Goal: Information Seeking & Learning: Check status

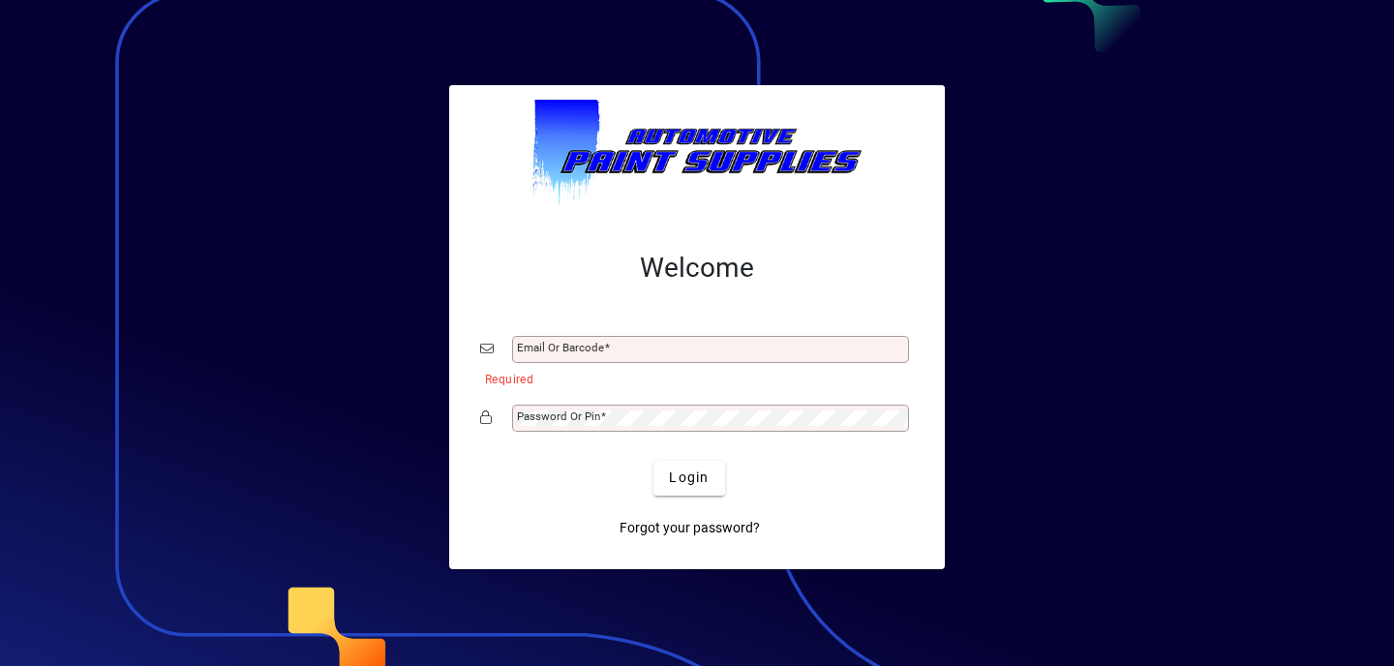
type input "**********"
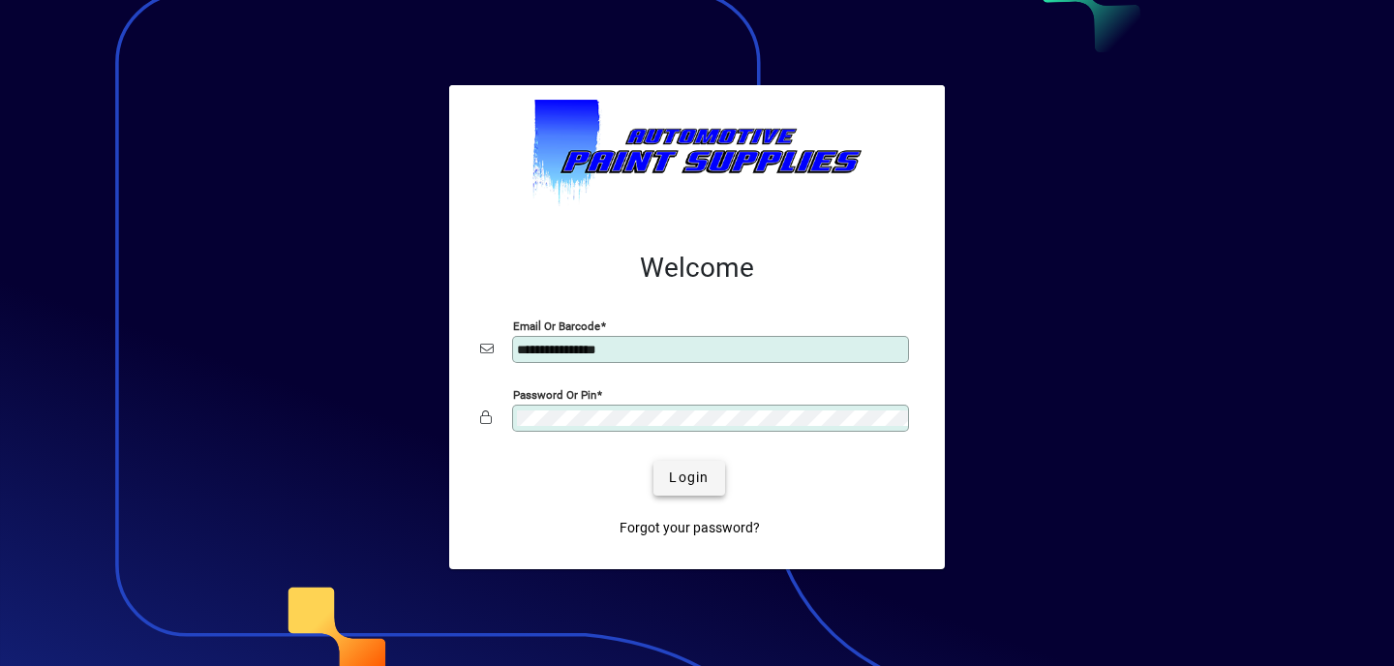
click at [683, 469] on span "Login" at bounding box center [689, 478] width 40 height 20
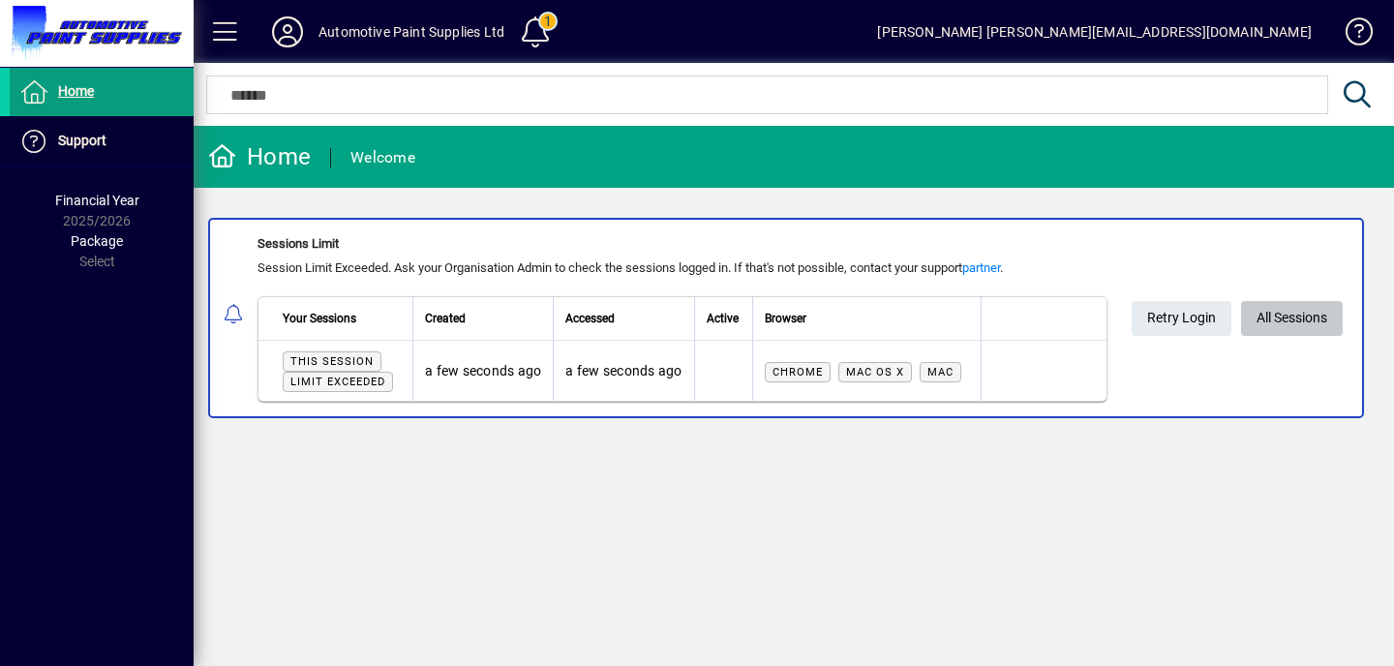
click at [1318, 314] on span "All Sessions" at bounding box center [1292, 318] width 71 height 32
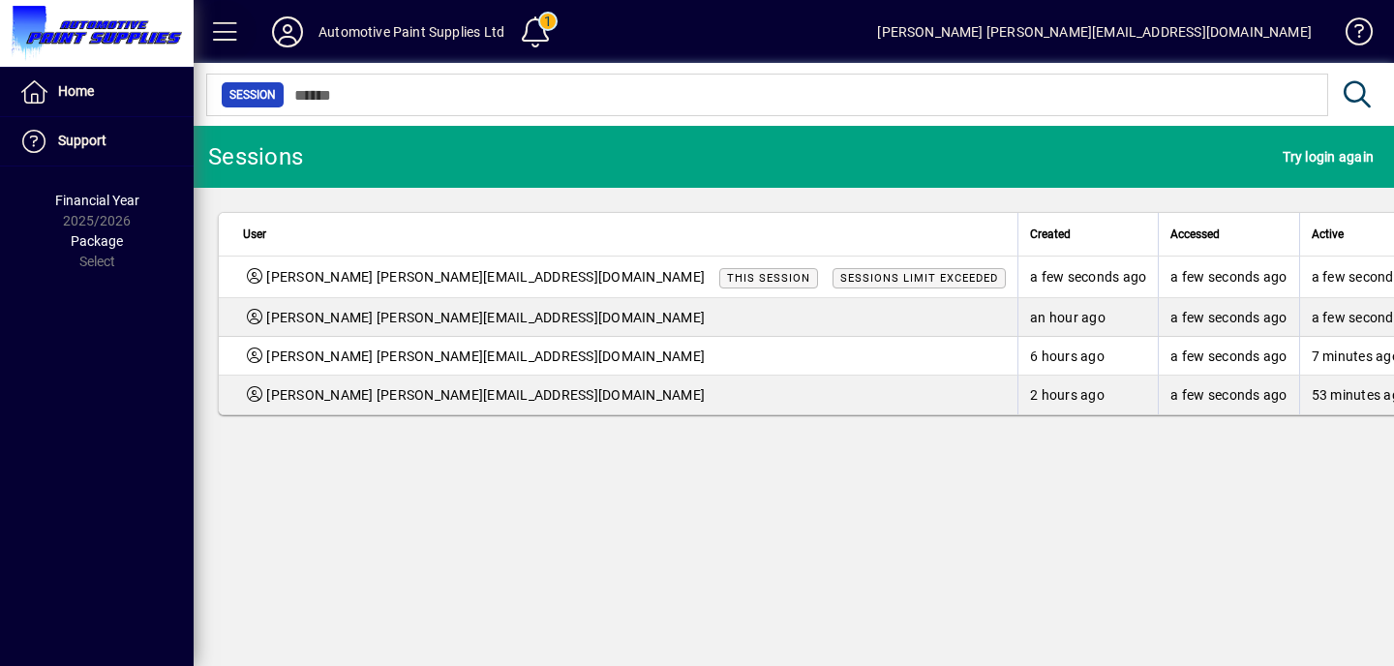
click at [228, 30] on span at bounding box center [225, 32] width 46 height 46
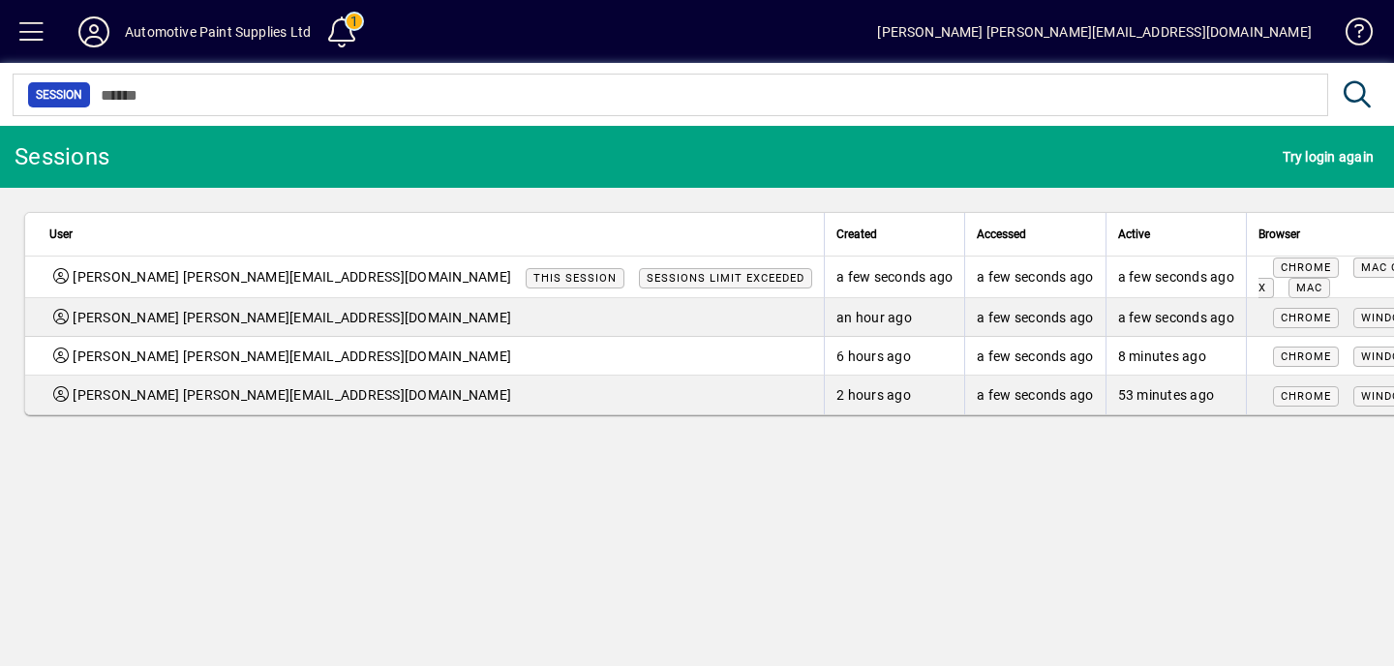
click at [1209, 441] on span "Logout" at bounding box center [1248, 433] width 163 height 23
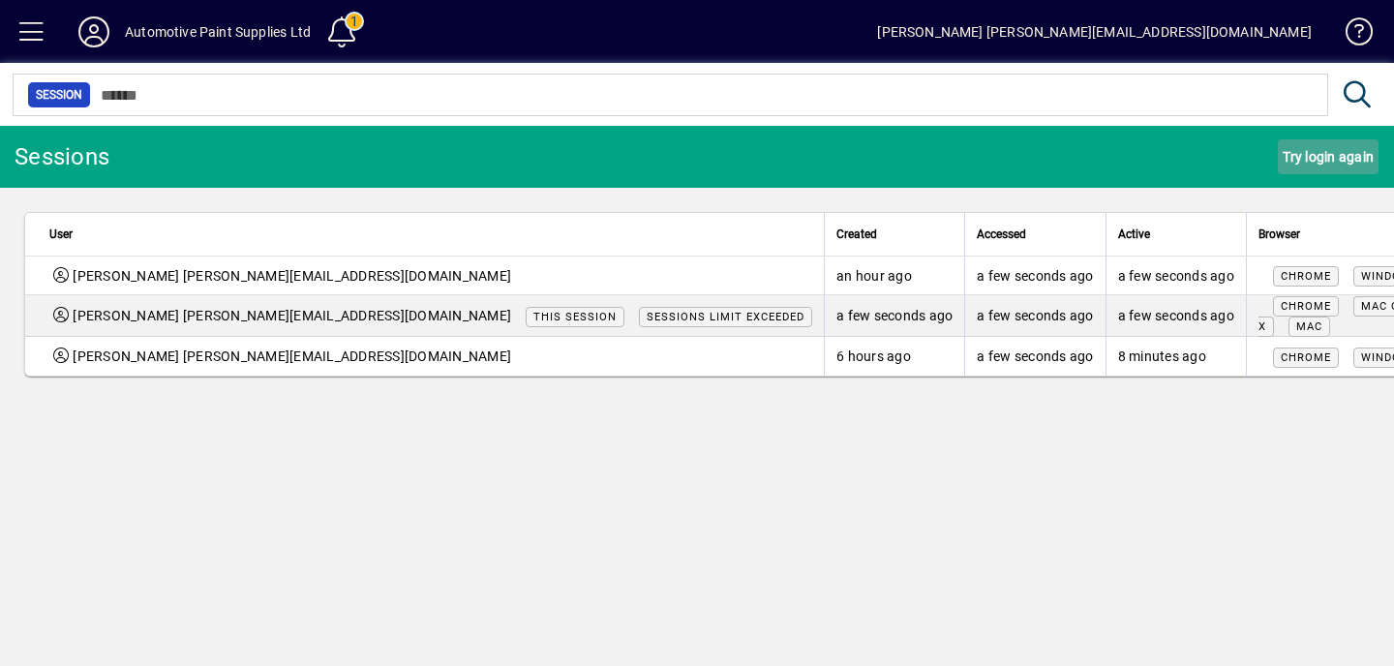
click at [1320, 152] on span "Try login again" at bounding box center [1328, 156] width 91 height 31
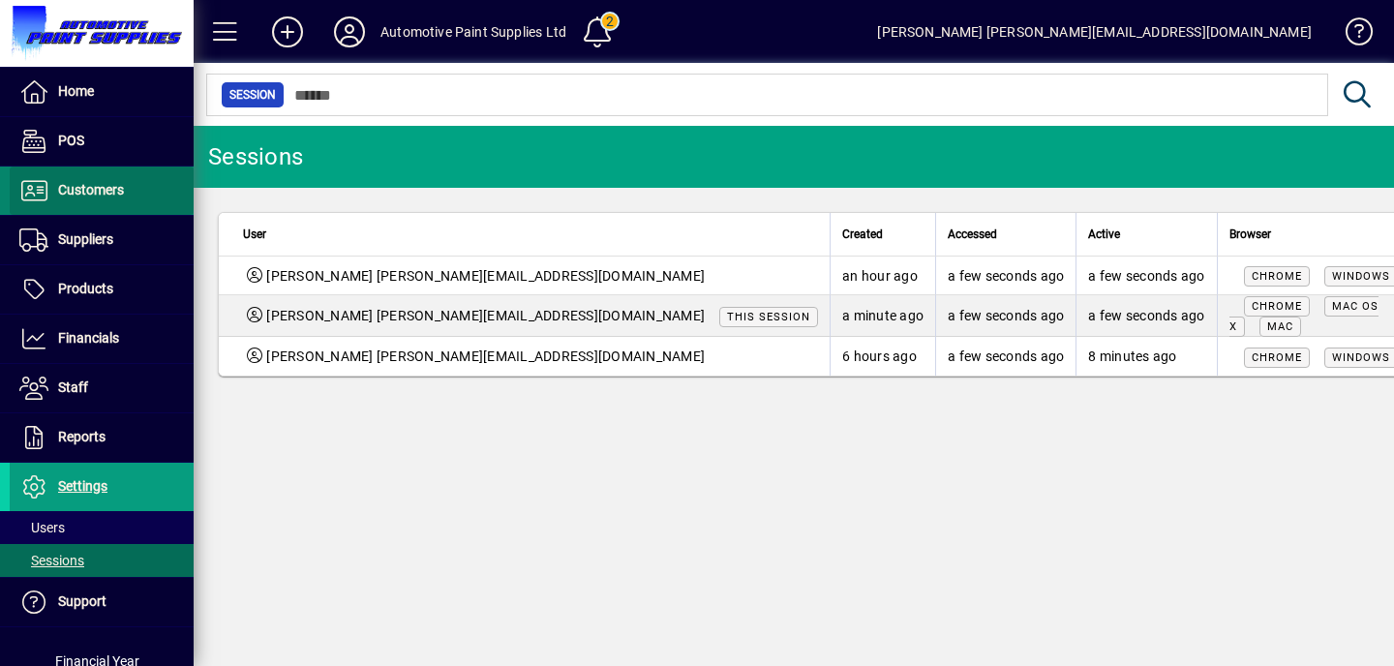
click at [145, 194] on span at bounding box center [102, 190] width 184 height 46
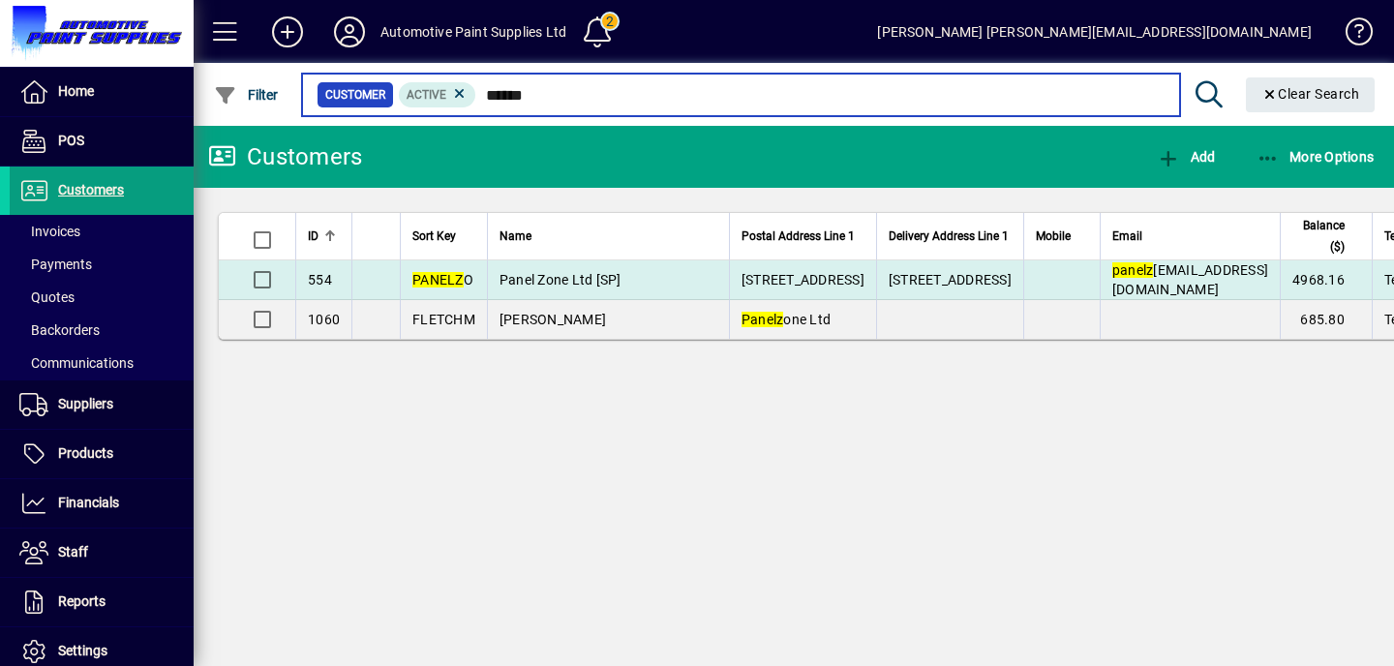
type input "******"
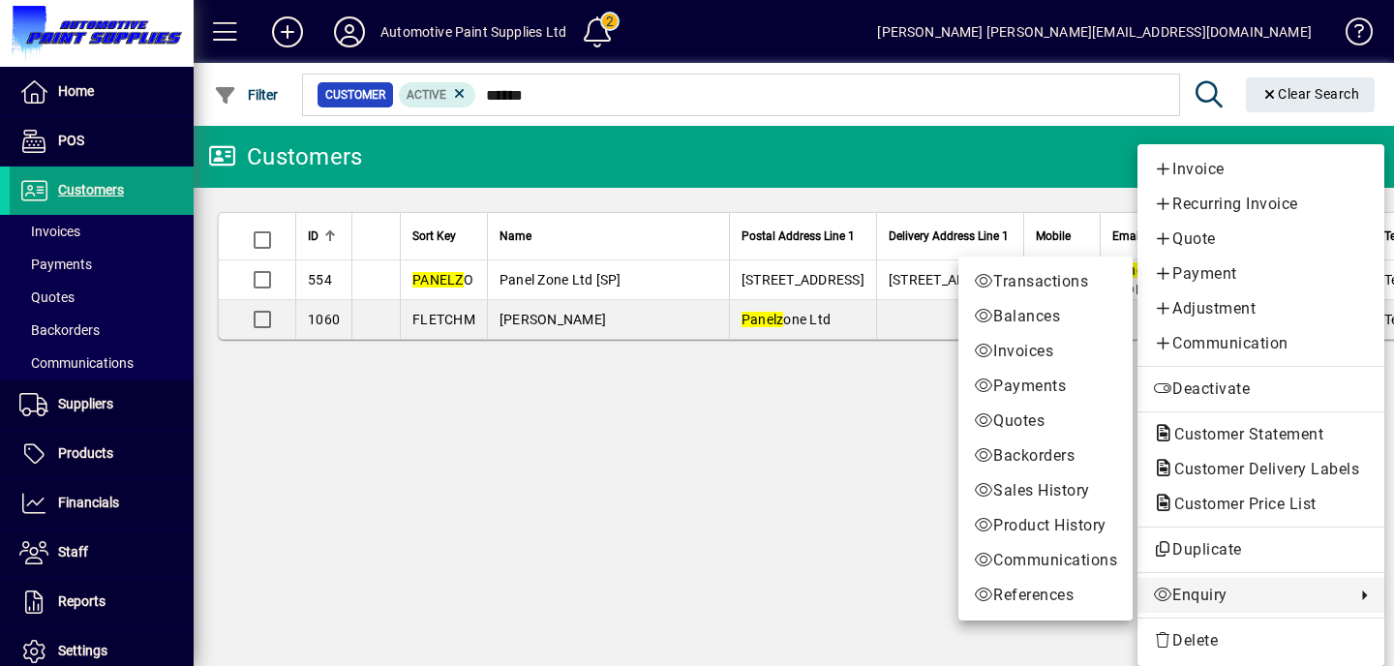
click at [1204, 595] on span "Enquiry" at bounding box center [1249, 595] width 193 height 23
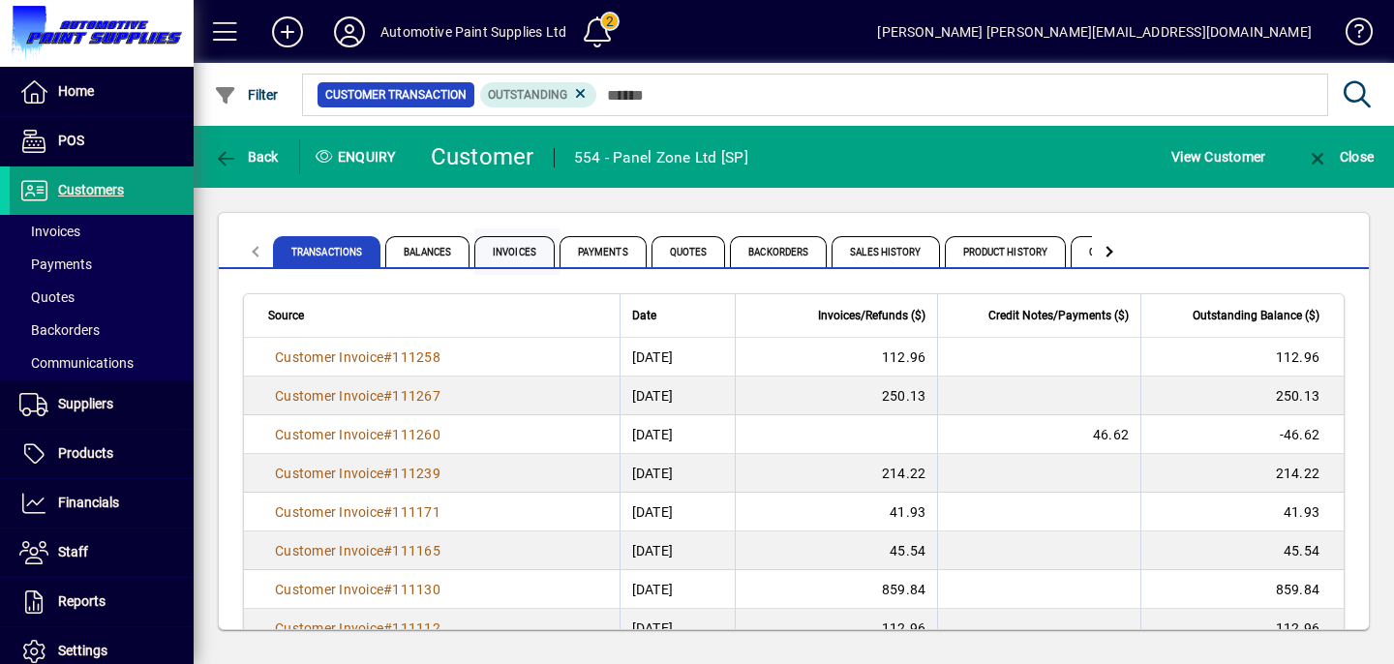
click at [505, 256] on span "Invoices" at bounding box center [514, 251] width 80 height 31
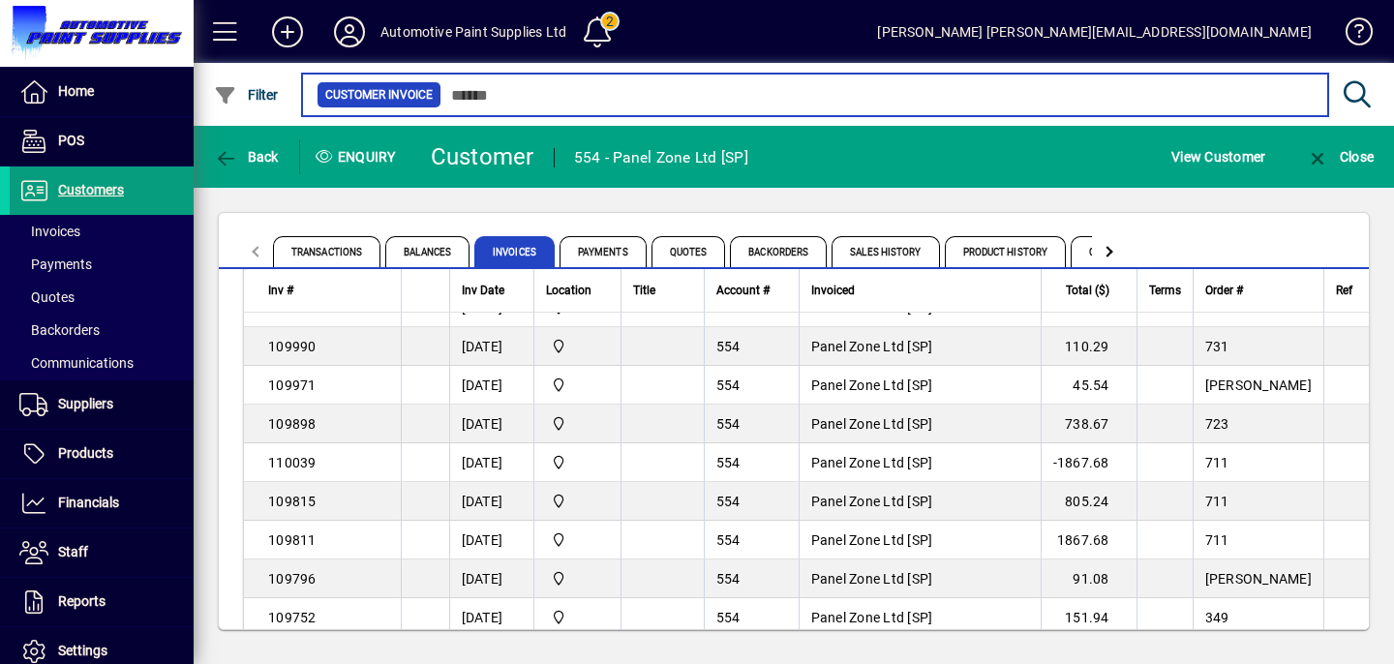
scroll to position [2205, 0]
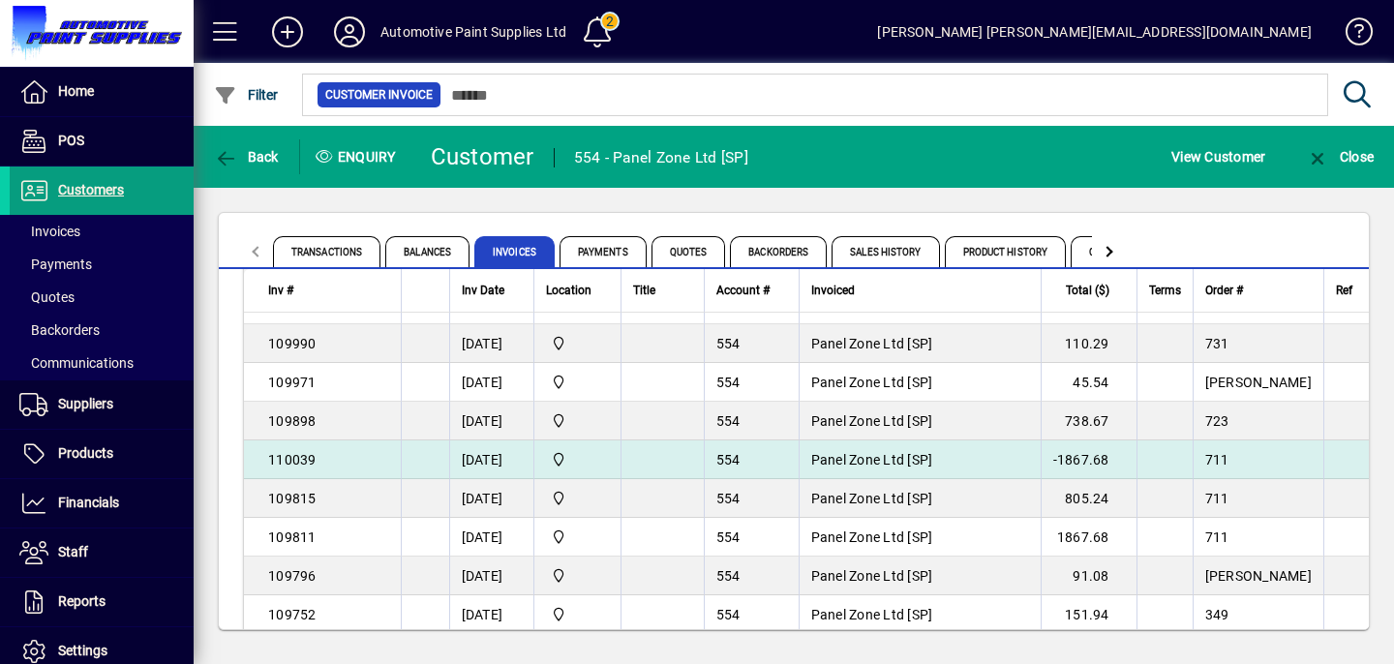
click at [297, 464] on span "110039" at bounding box center [292, 459] width 48 height 15
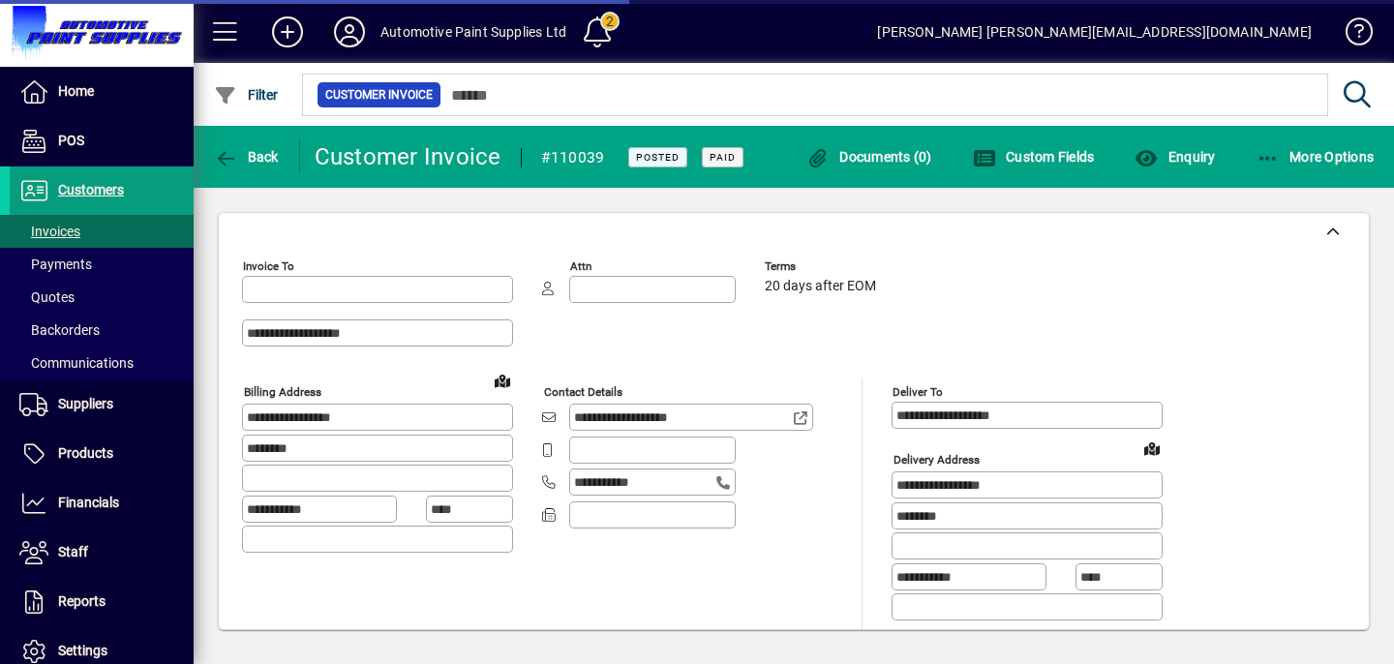
type input "**********"
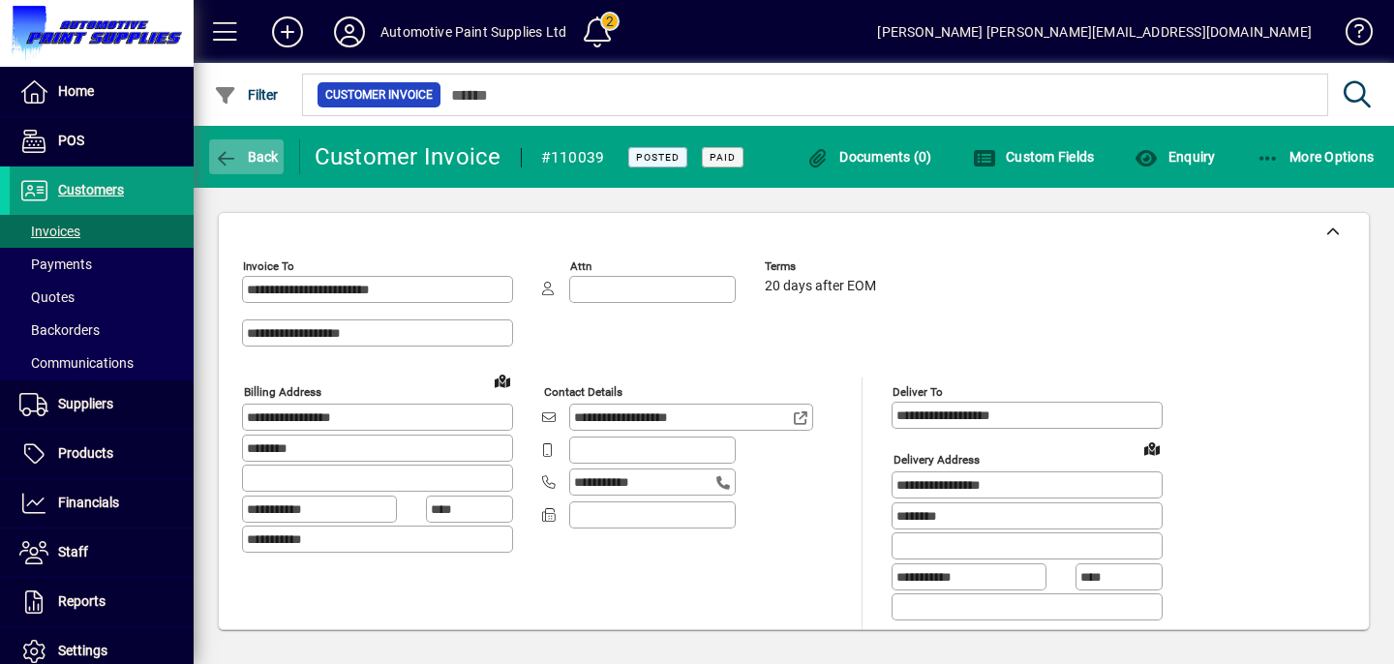
click at [274, 159] on span "Back" at bounding box center [246, 156] width 65 height 15
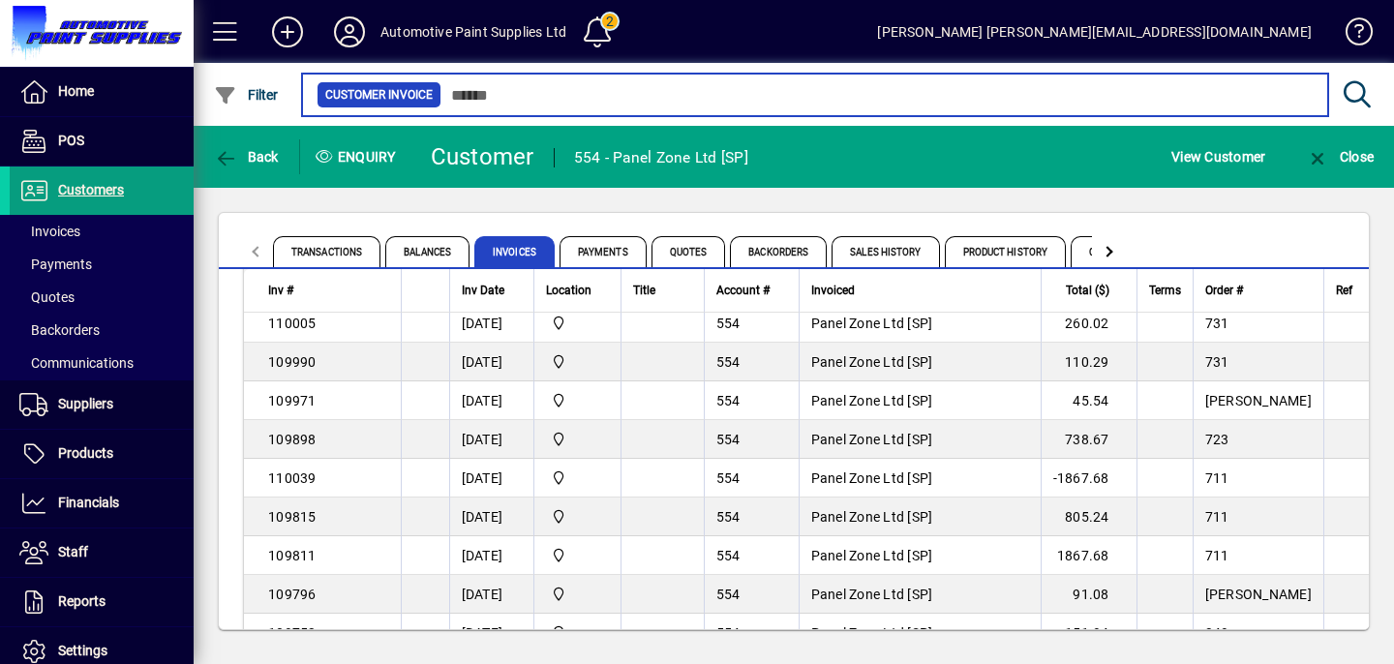
scroll to position [2191, 0]
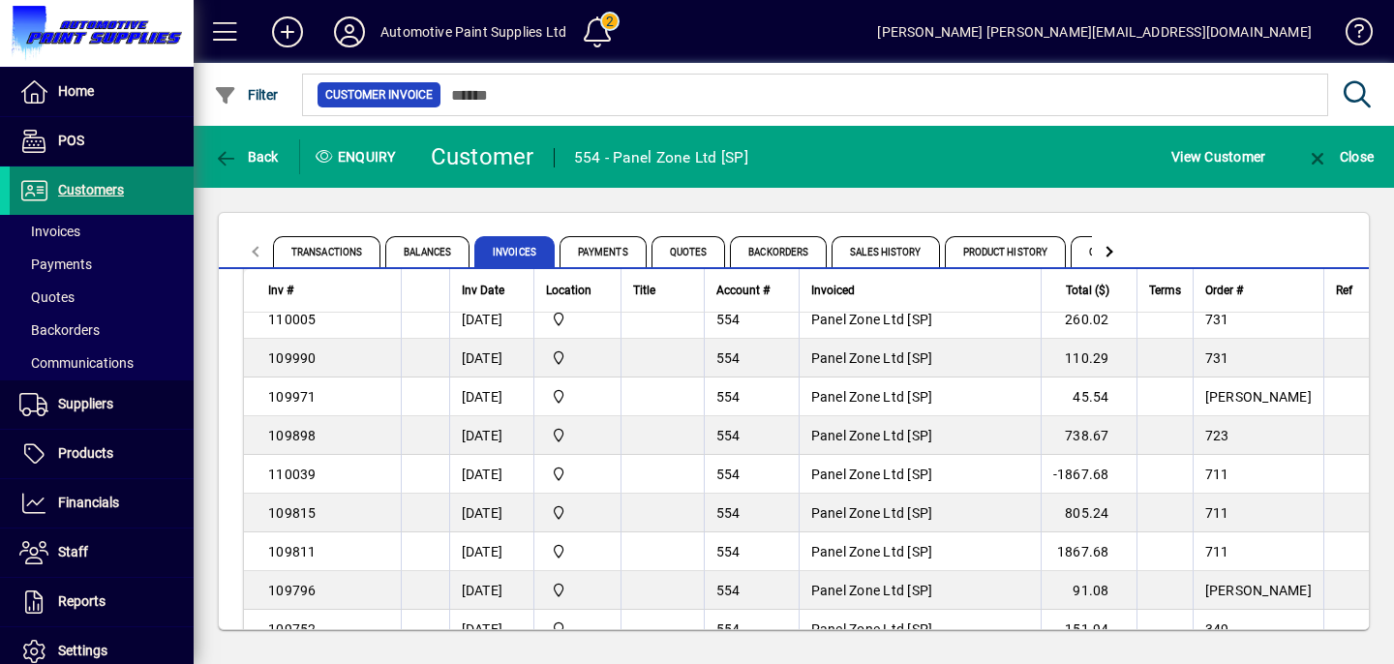
click at [107, 193] on span "Customers" at bounding box center [91, 189] width 66 height 15
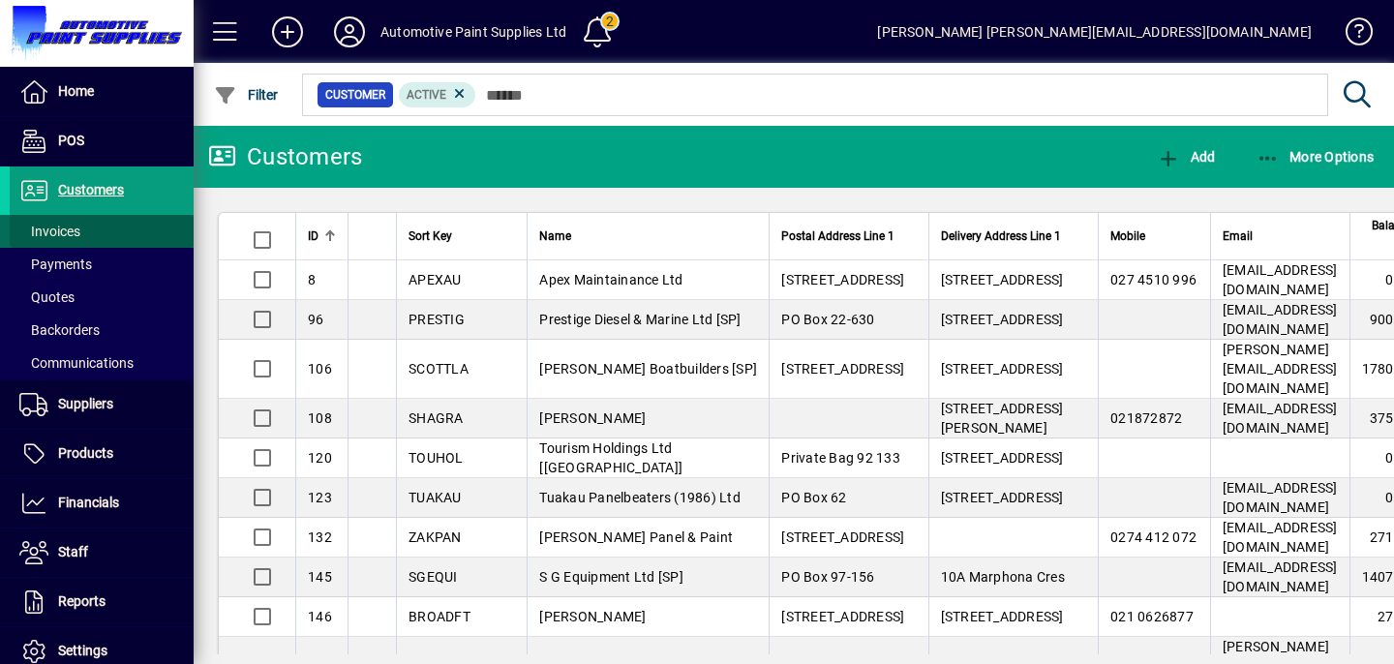
click at [83, 216] on span at bounding box center [102, 231] width 184 height 46
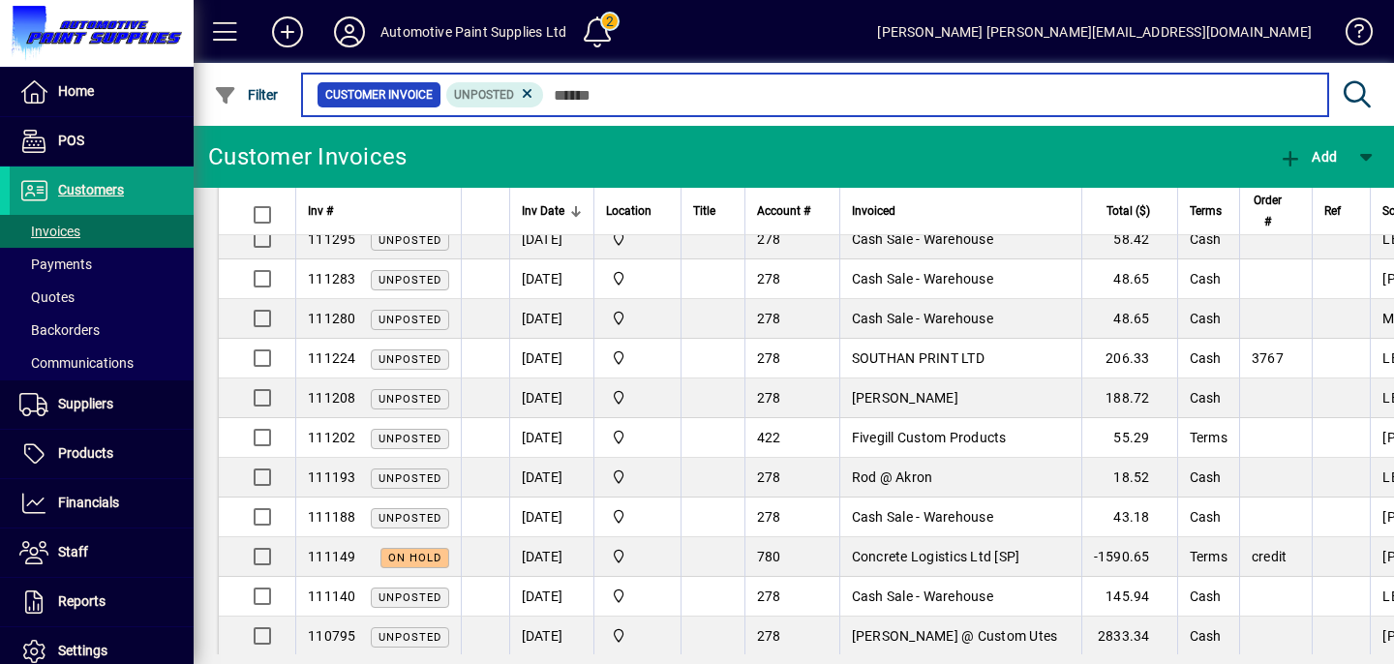
scroll to position [623, 0]
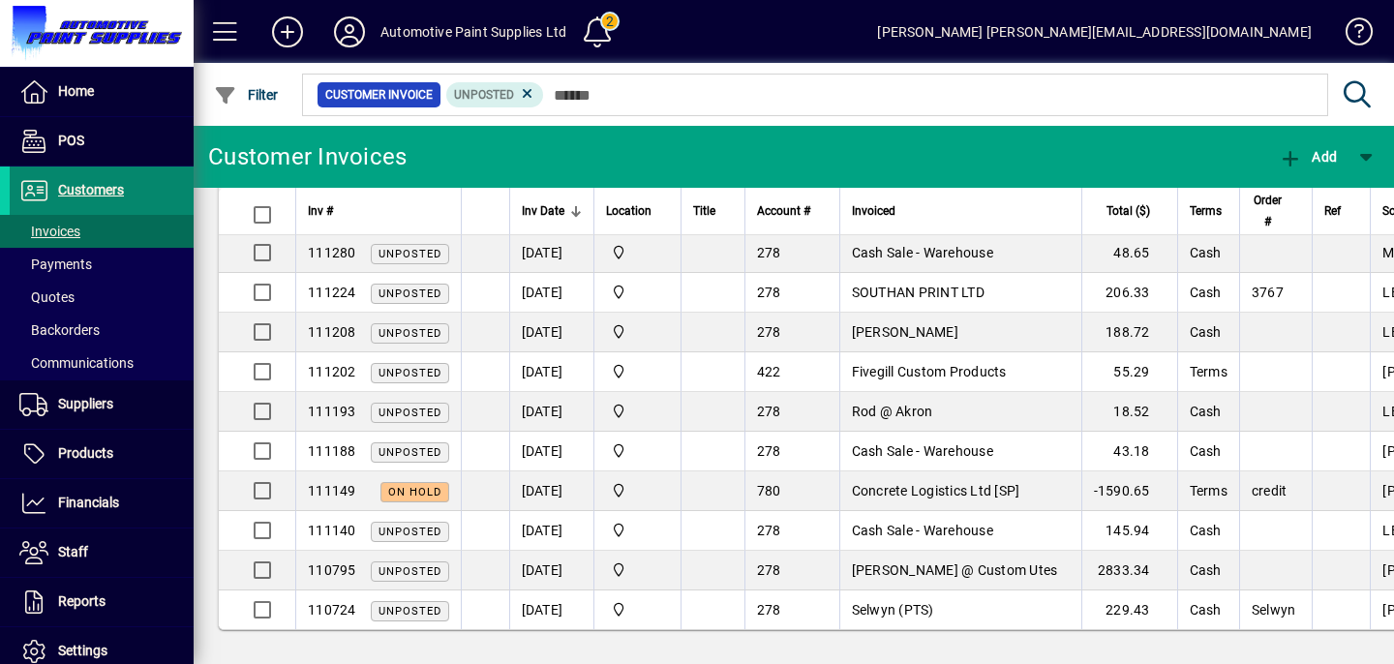
click at [105, 200] on span "Customers" at bounding box center [67, 190] width 114 height 23
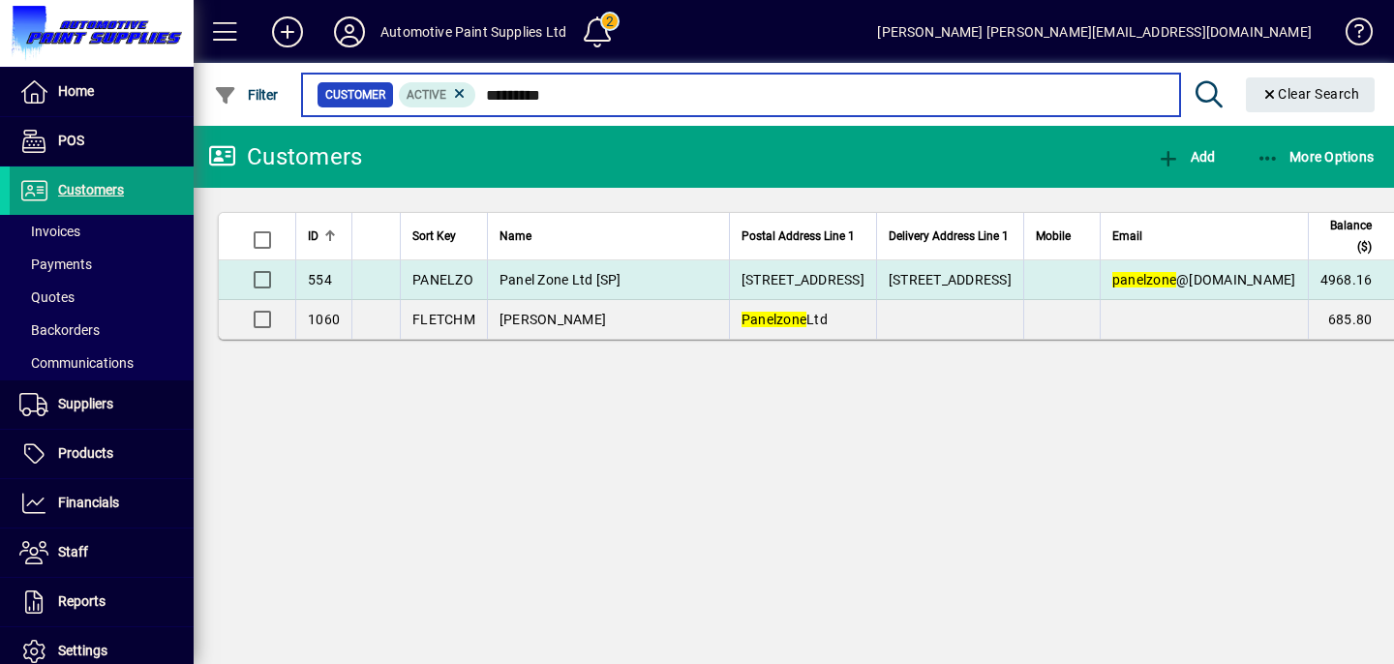
type input "*********"
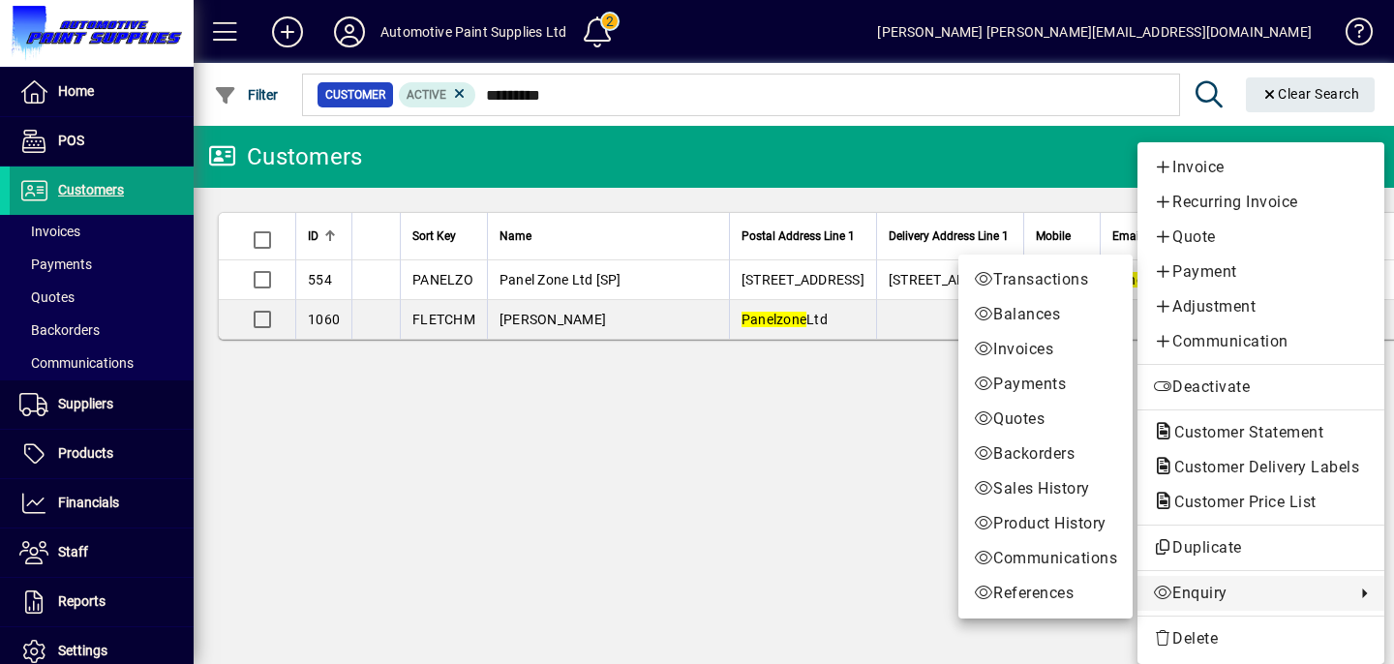
click at [1201, 589] on span "Enquiry" at bounding box center [1249, 593] width 193 height 23
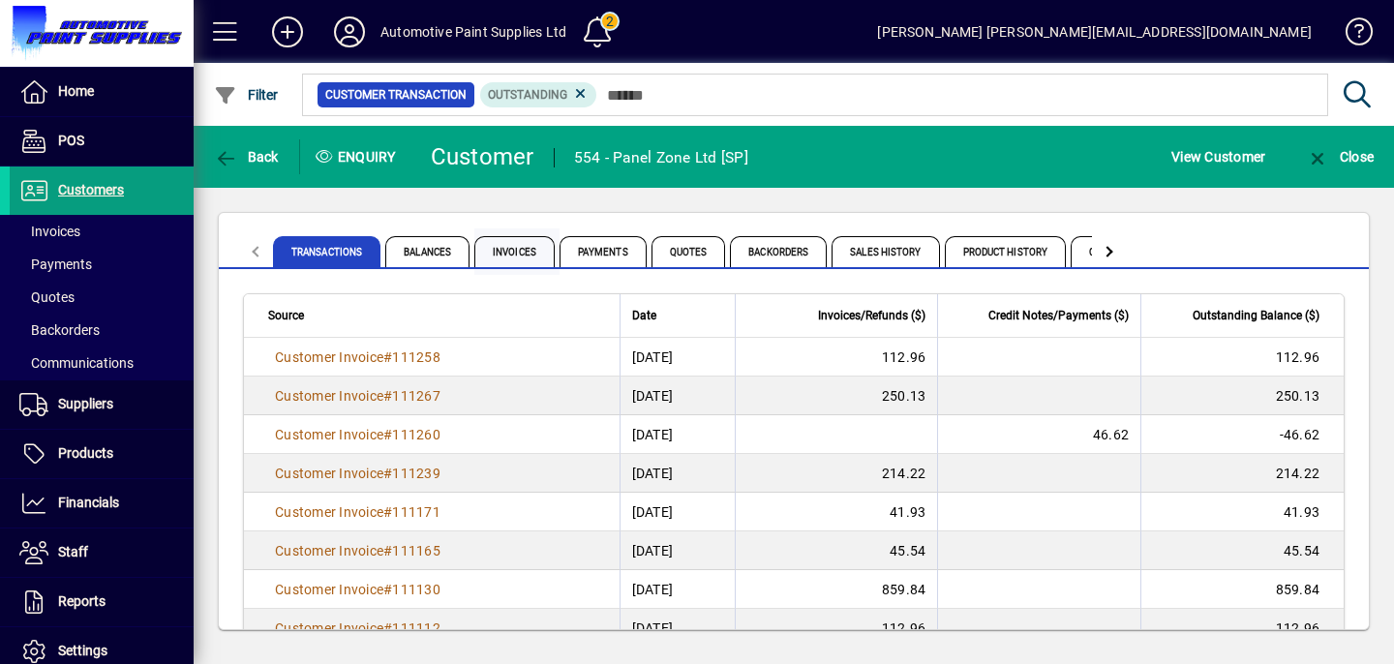
click at [514, 243] on span "Invoices" at bounding box center [514, 251] width 80 height 31
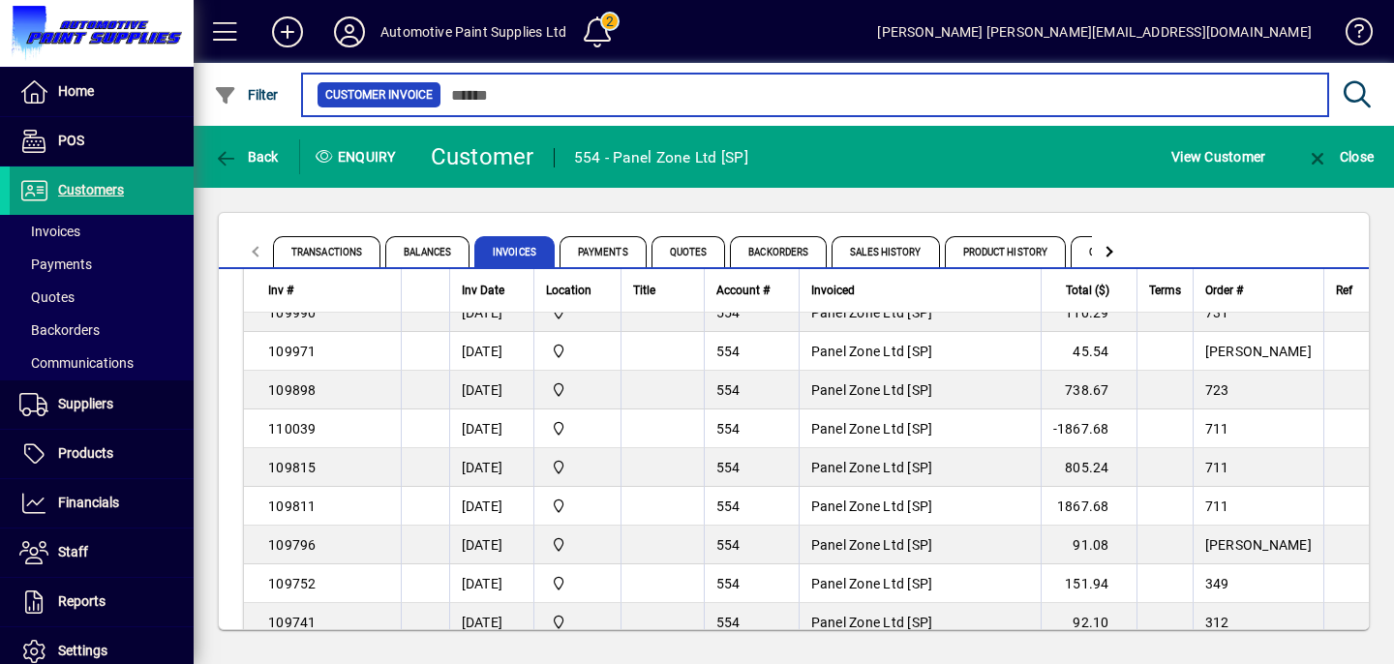
scroll to position [2246, 0]
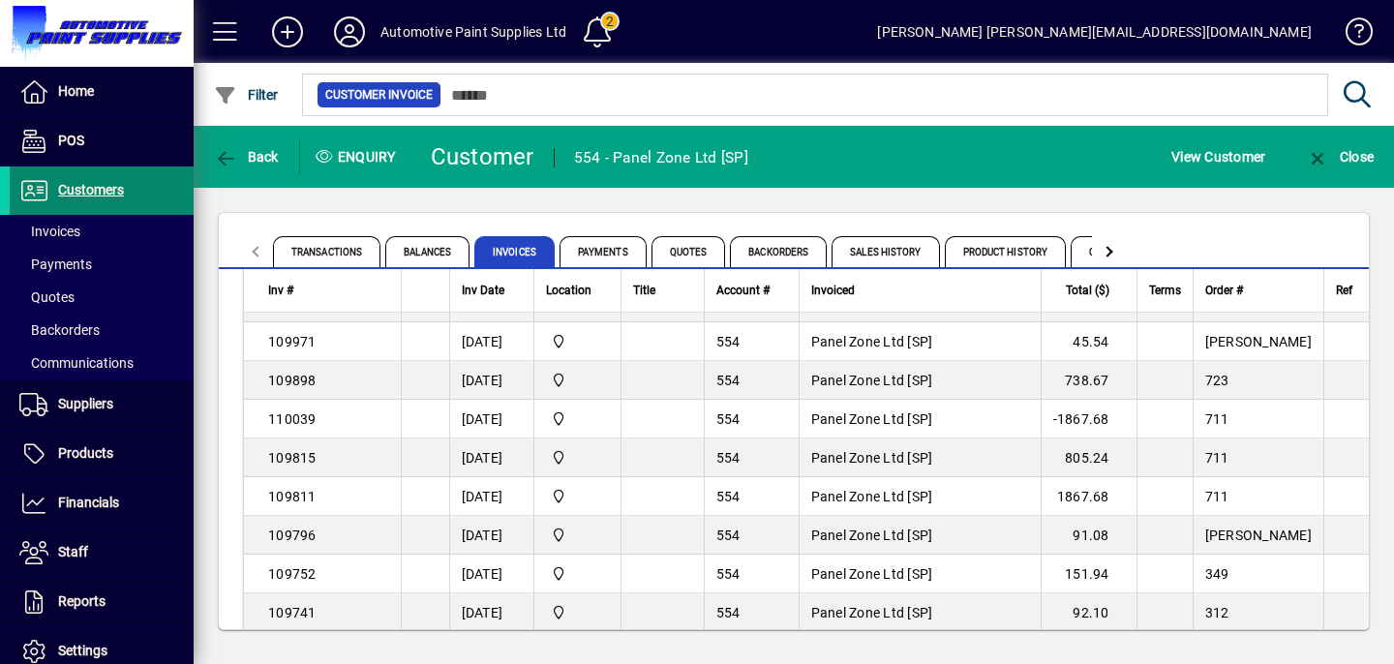
click at [65, 193] on span "Customers" at bounding box center [91, 189] width 66 height 15
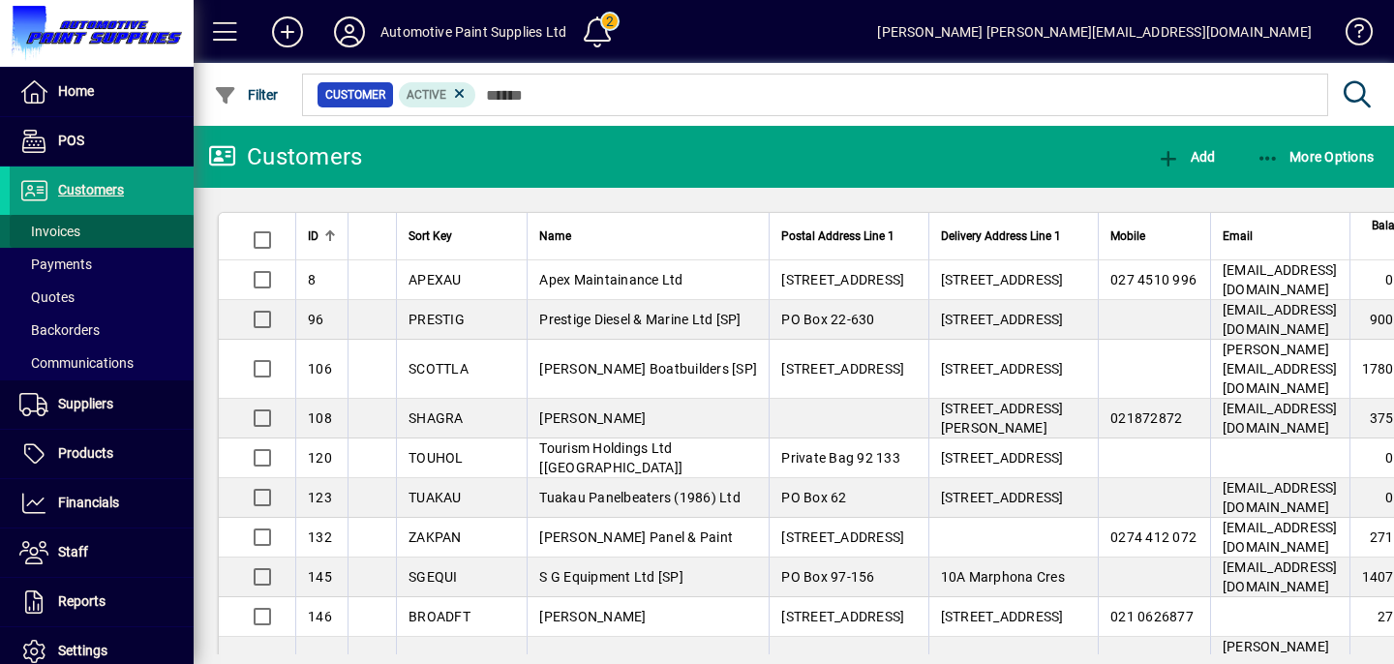
click at [104, 234] on span at bounding box center [102, 231] width 184 height 46
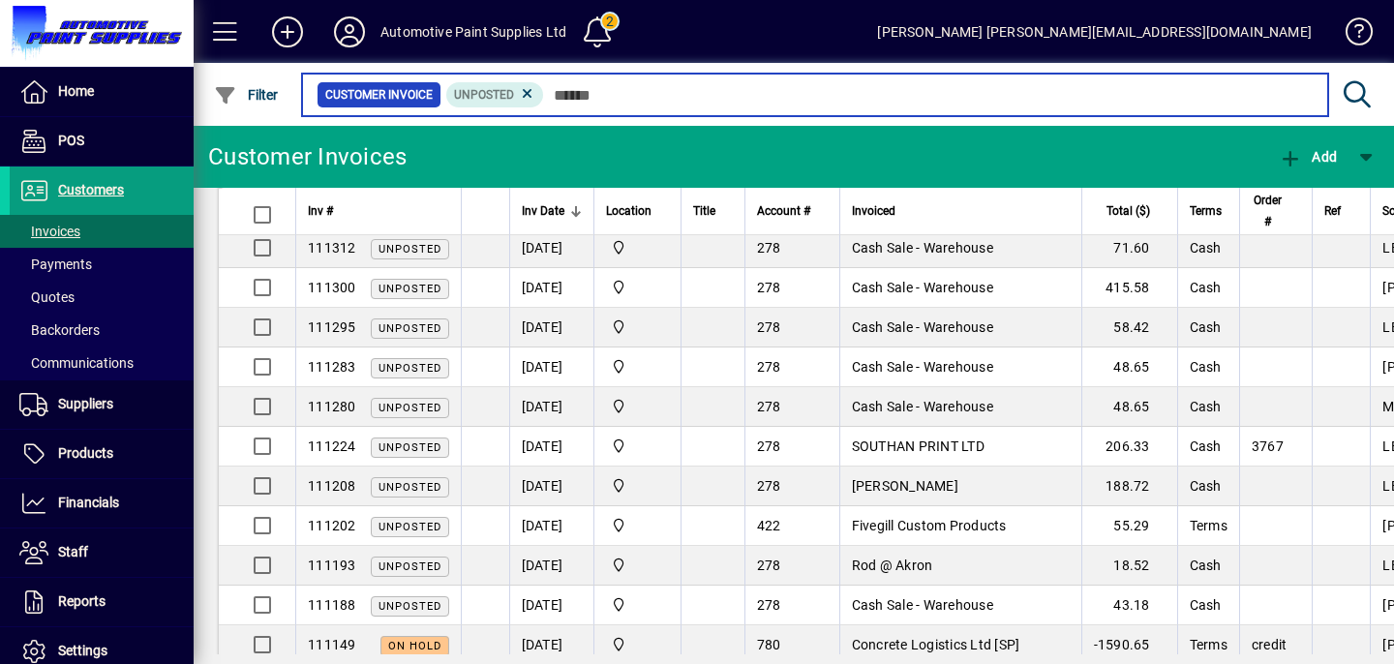
scroll to position [623, 0]
